Goal: Find specific page/section: Find specific page/section

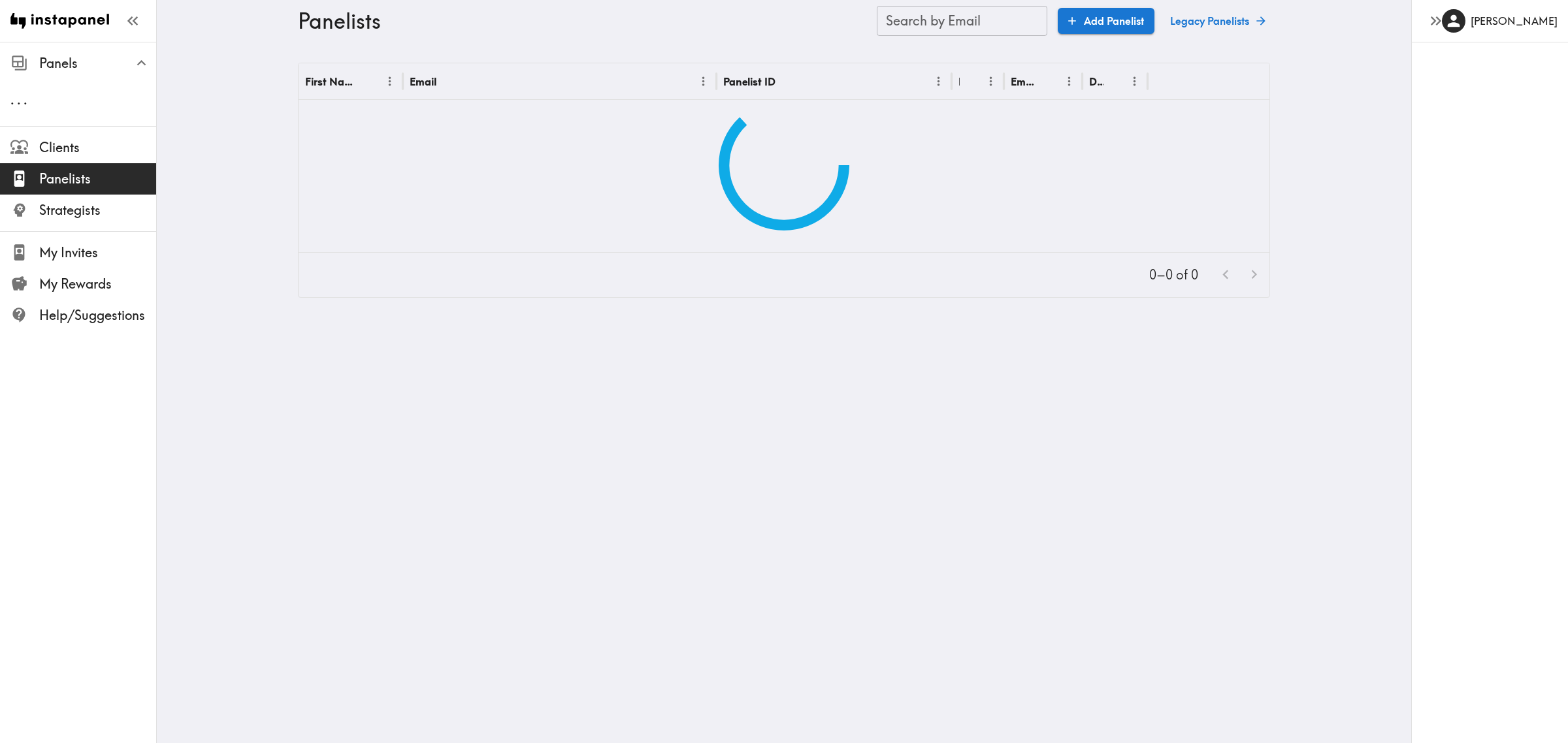
click at [981, 21] on input "Search by Email" at bounding box center [962, 21] width 171 height 30
paste input "text"
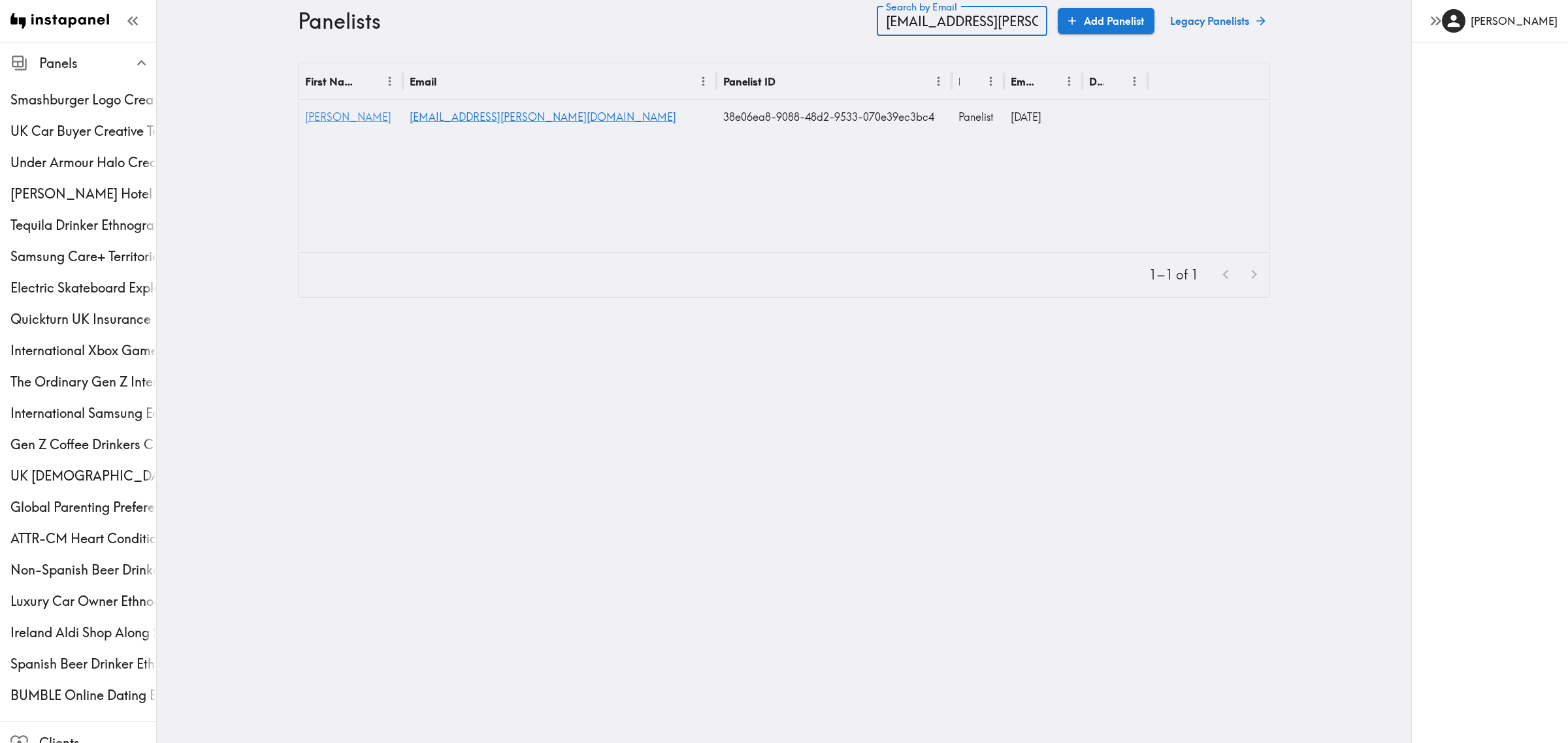
type input "jenn.m.quill@gmail.com"
click at [323, 115] on span "Jennifer" at bounding box center [348, 117] width 86 height 13
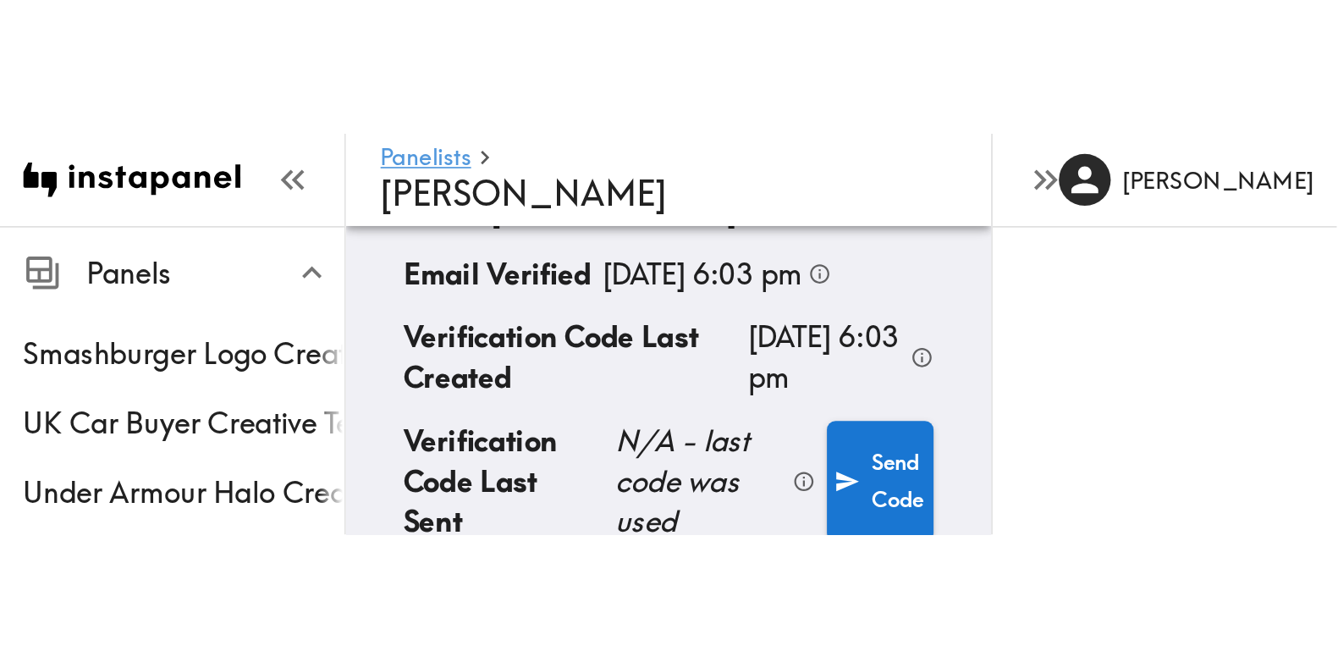
scroll to position [147, 0]
